Goal: Find specific page/section: Find specific page/section

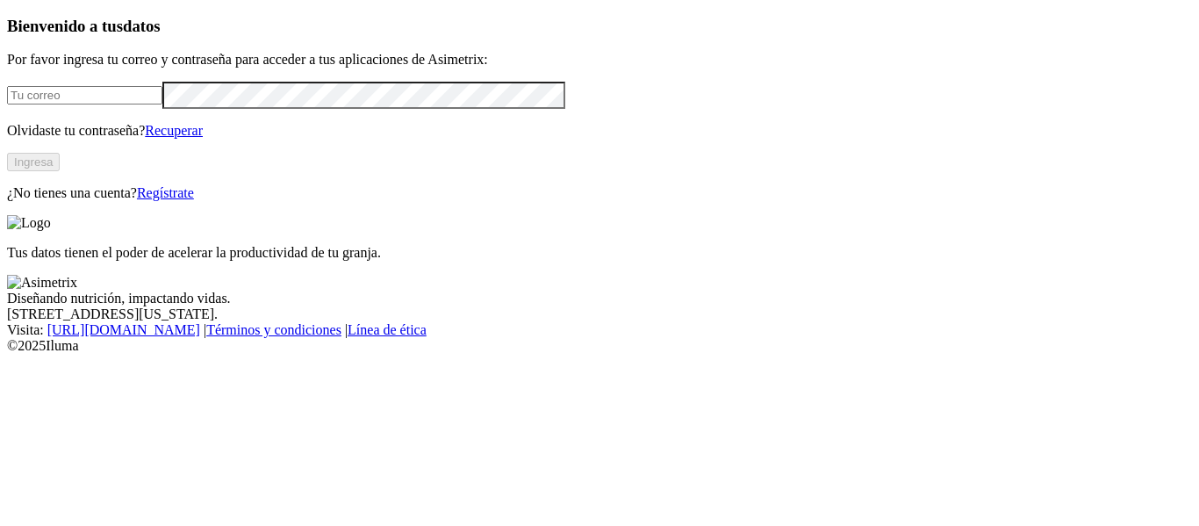
type input "[EMAIL_ADDRESS][DOMAIN_NAME]"
click at [60, 171] on button "Ingresa" at bounding box center [33, 162] width 53 height 18
